Goal: Information Seeking & Learning: Learn about a topic

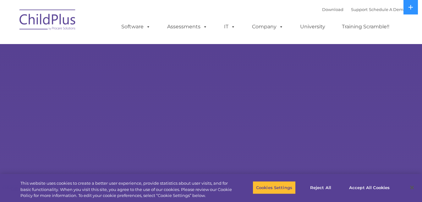
select select "MEDIUM"
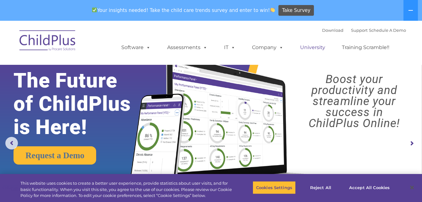
click at [298, 50] on link "University" at bounding box center [313, 47] width 38 height 13
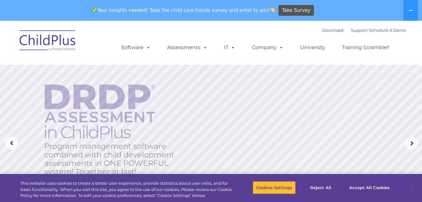
click at [378, 46] on link "Training Scramble!!" at bounding box center [365, 47] width 60 height 13
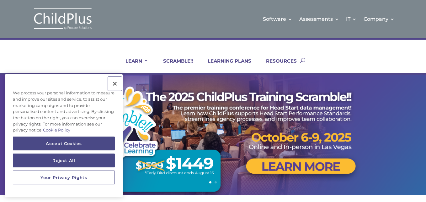
click at [117, 83] on button "Close" at bounding box center [115, 84] width 14 height 14
